Goal: Transaction & Acquisition: Purchase product/service

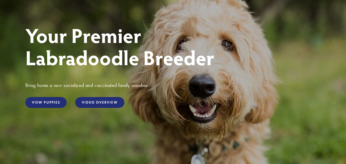
scroll to position [54, 0]
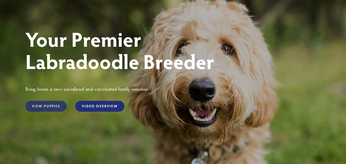
click at [52, 105] on link "View Puppies" at bounding box center [45, 106] width 41 height 11
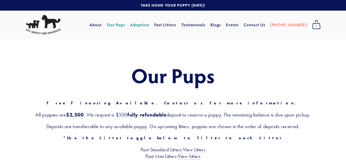
click at [148, 26] on link "Adoption" at bounding box center [139, 24] width 19 height 9
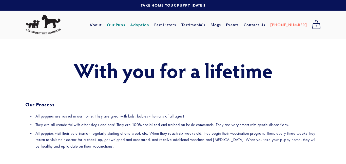
click at [125, 25] on link "Our Pups" at bounding box center [116, 24] width 18 height 9
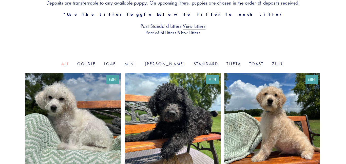
scroll to position [124, 0]
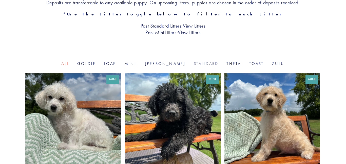
click at [194, 64] on link "Standard" at bounding box center [206, 63] width 25 height 5
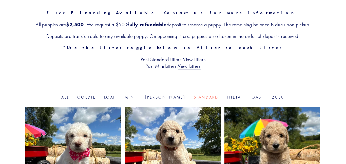
scroll to position [88, 0]
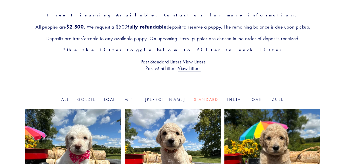
click at [95, 98] on link "Goldie" at bounding box center [86, 99] width 18 height 5
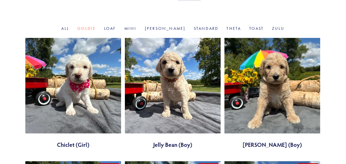
scroll to position [160, 0]
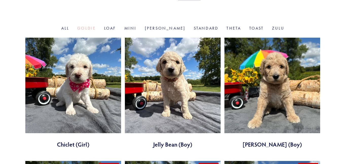
click at [96, 29] on link "Goldie" at bounding box center [86, 28] width 18 height 5
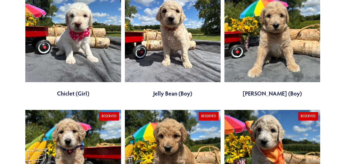
scroll to position [171, 0]
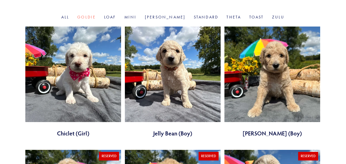
click at [268, 85] on link at bounding box center [272, 82] width 96 height 111
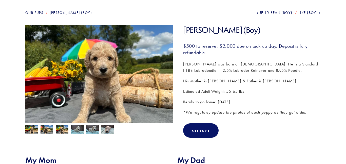
scroll to position [59, 0]
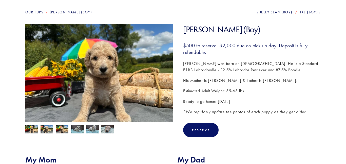
click at [107, 131] on img at bounding box center [107, 130] width 13 height 10
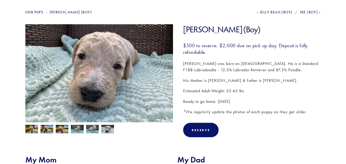
click at [93, 130] on img at bounding box center [92, 130] width 13 height 10
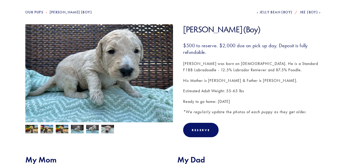
click at [79, 128] on img at bounding box center [77, 130] width 13 height 10
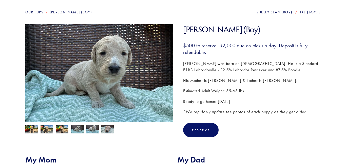
click at [67, 129] on img at bounding box center [62, 130] width 13 height 10
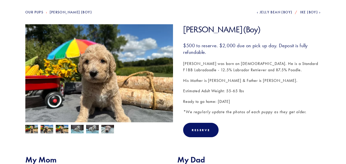
click at [48, 131] on img at bounding box center [47, 130] width 13 height 10
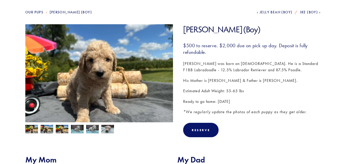
click at [36, 129] on img at bounding box center [31, 130] width 13 height 10
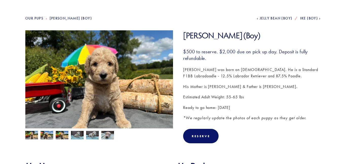
scroll to position [51, 0]
